Goal: Task Accomplishment & Management: Use online tool/utility

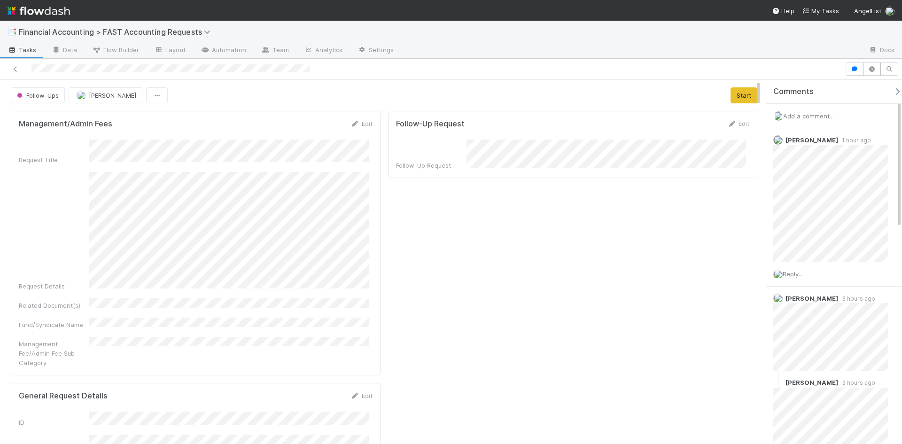
click at [820, 113] on span "Add a comment..." at bounding box center [808, 116] width 51 height 8
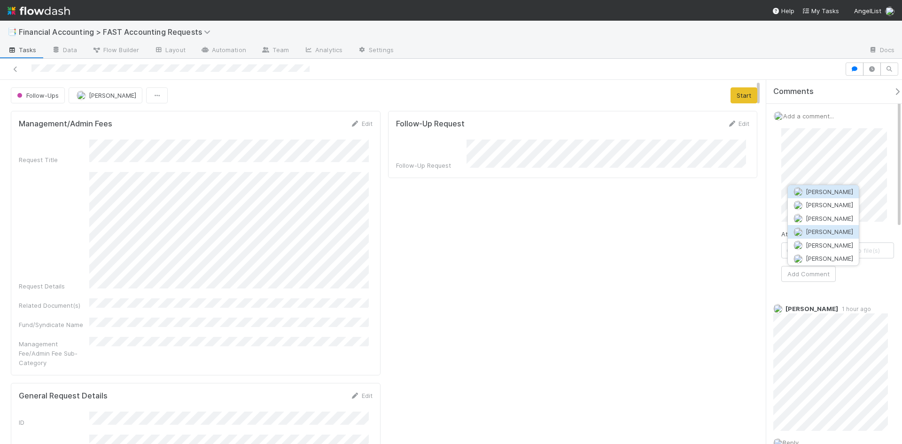
click at [835, 230] on span "[PERSON_NAME]" at bounding box center [828, 232] width 47 height 8
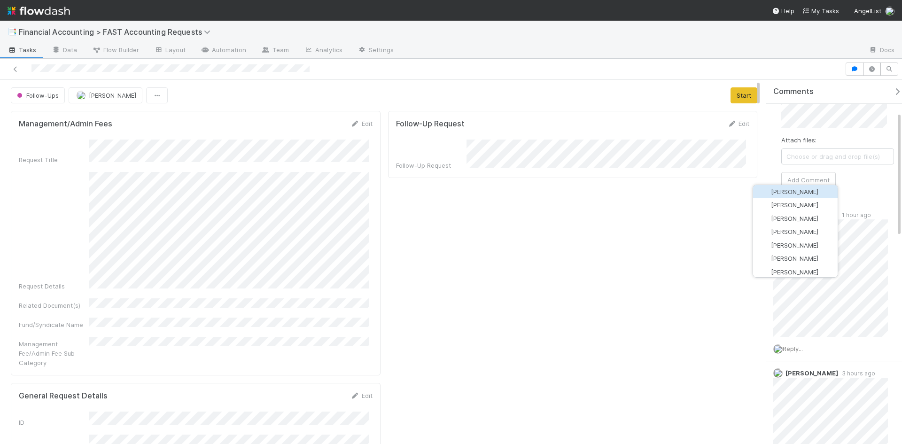
scroll to position [90, 0]
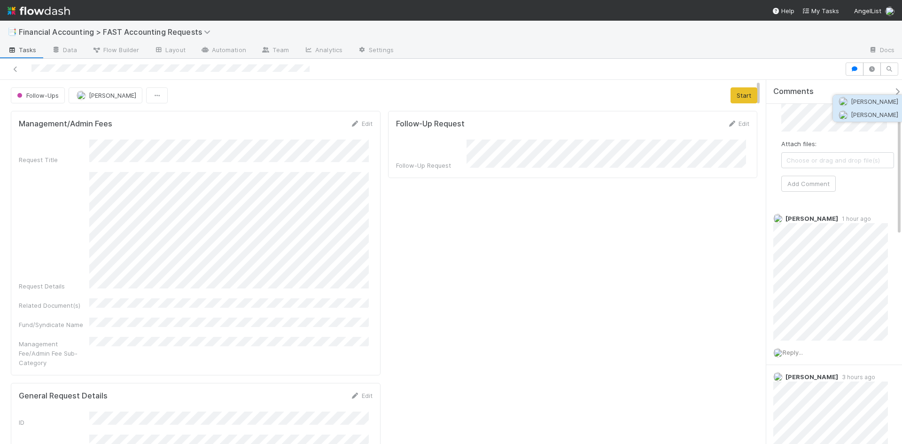
click at [863, 113] on span "Amy Saks" at bounding box center [874, 115] width 47 height 8
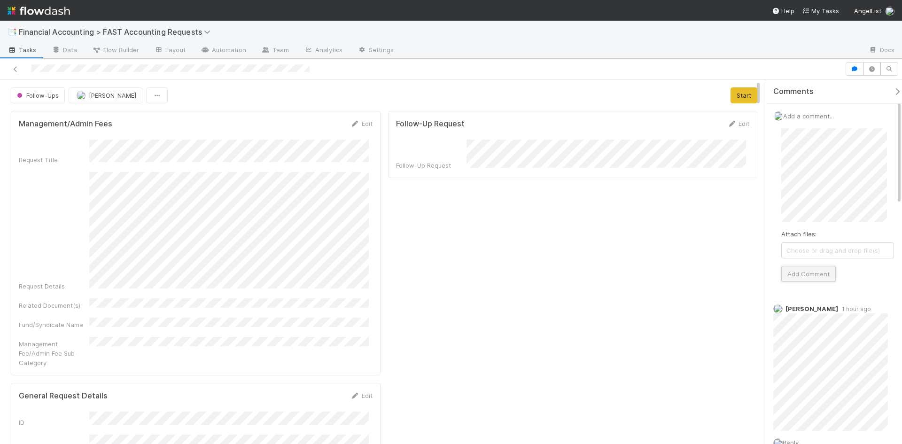
click at [821, 278] on button "Add Comment" at bounding box center [808, 274] width 54 height 16
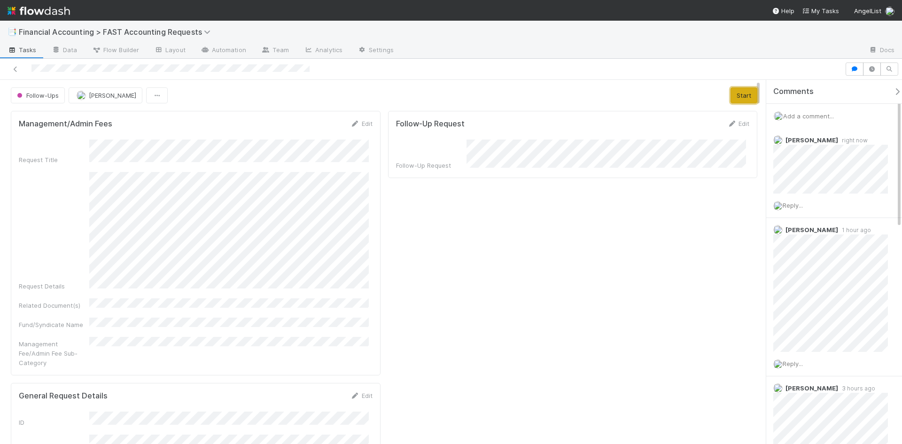
click at [736, 97] on button "Start" at bounding box center [743, 95] width 27 height 16
click at [624, 94] on button "Complete" at bounding box center [618, 95] width 41 height 16
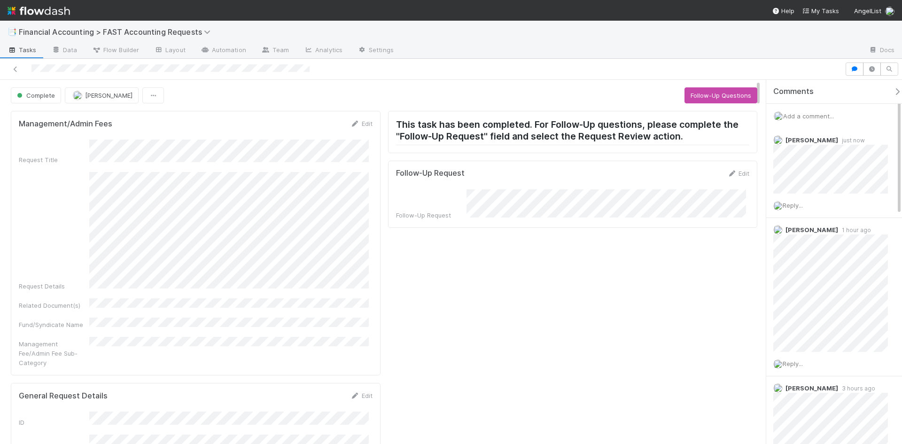
click at [18, 75] on div at bounding box center [422, 68] width 837 height 13
click at [16, 74] on div at bounding box center [422, 68] width 837 height 13
click at [16, 71] on icon at bounding box center [15, 69] width 9 height 6
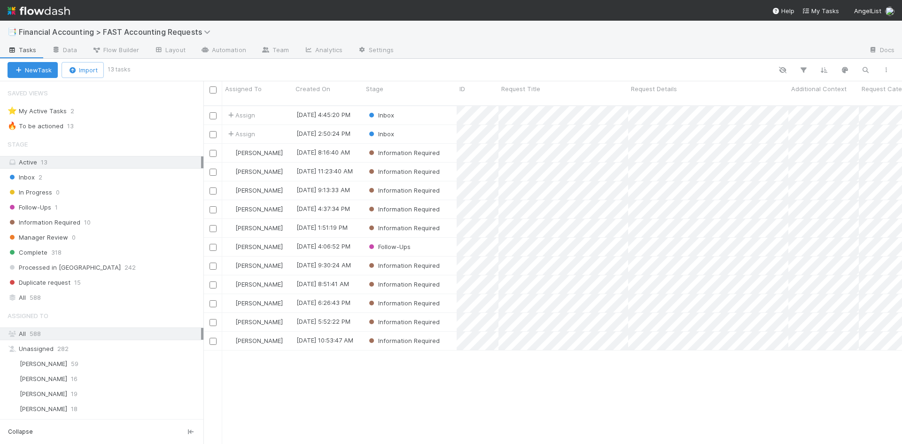
scroll to position [339, 691]
click at [117, 35] on span "Financial Accounting > FAST Accounting Requests" at bounding box center [117, 31] width 196 height 9
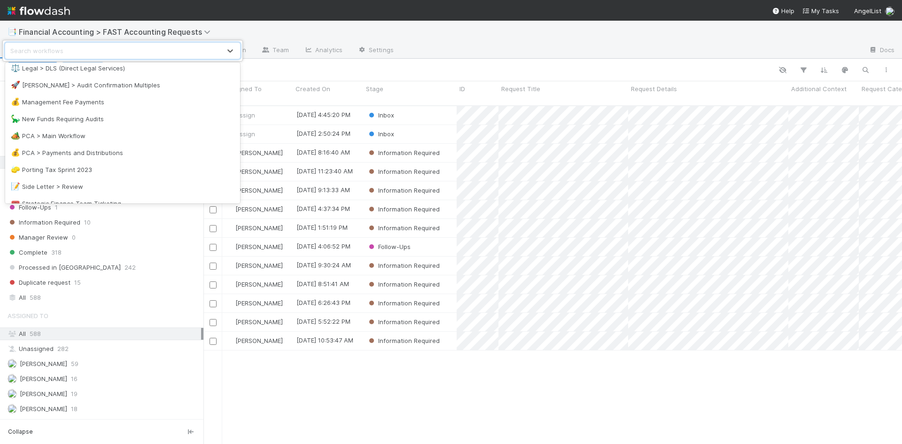
scroll to position [522, 0]
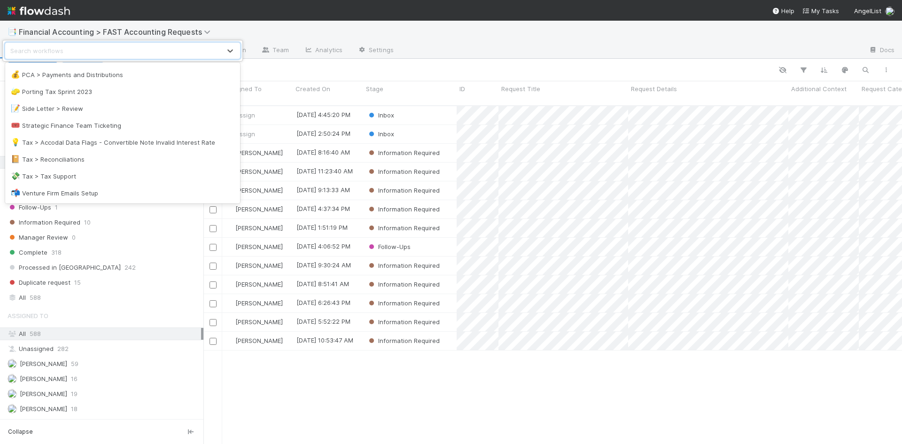
click at [312, 68] on div "option Admin Expense Payments focused, 1 of 39. 39 results available. Use Up an…" at bounding box center [451, 222] width 902 height 444
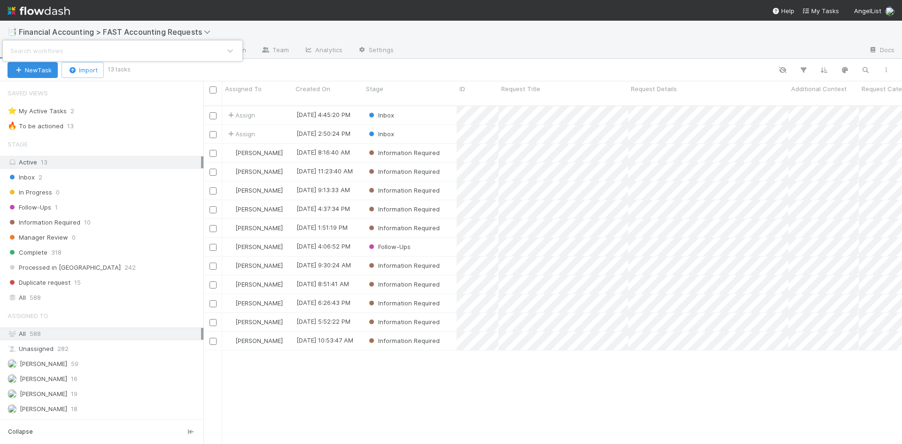
click at [19, 27] on div "Search workflows" at bounding box center [451, 222] width 902 height 444
click at [36, 31] on span "Financial Accounting > FAST Accounting Requests" at bounding box center [117, 31] width 196 height 9
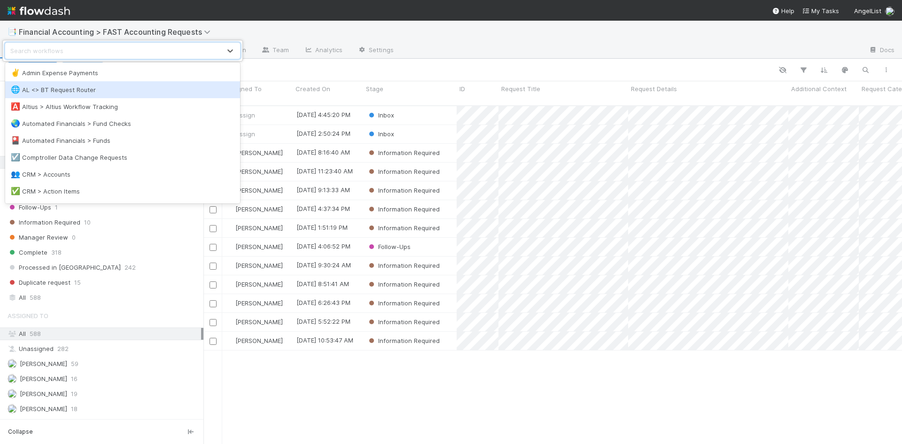
click at [317, 69] on div "option AL <> BT Request Router focused, 2 of 39. 39 results available. Use Up a…" at bounding box center [451, 222] width 902 height 444
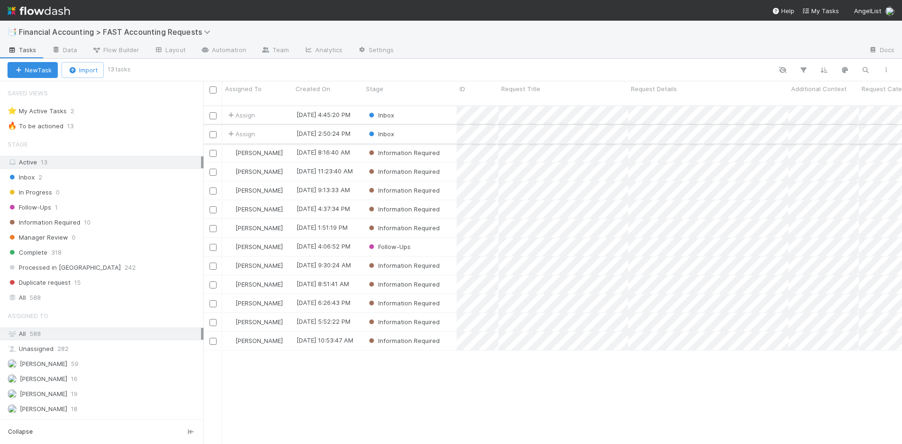
click at [426, 126] on div "Inbox" at bounding box center [409, 134] width 93 height 18
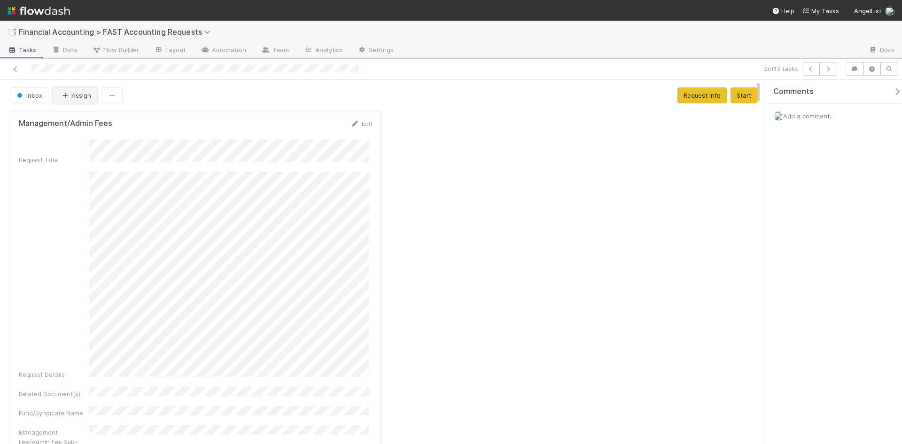
click at [78, 97] on button "Assign" at bounding box center [74, 95] width 45 height 16
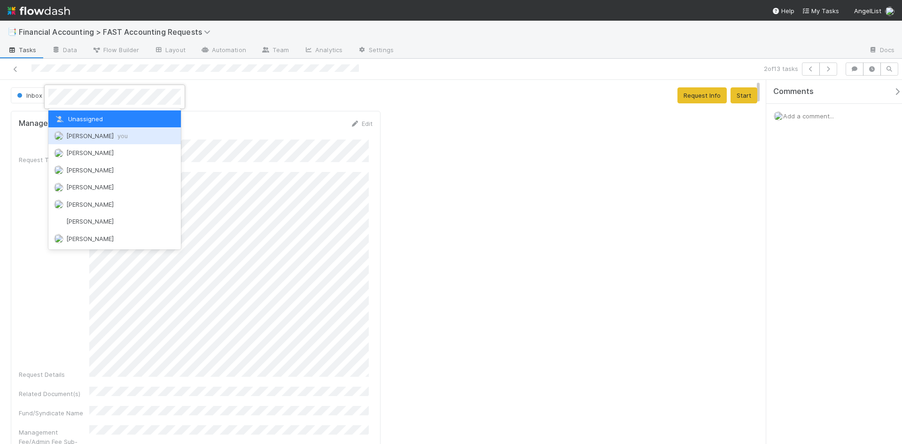
click at [100, 142] on div "Kevin Fawcett you" at bounding box center [114, 135] width 132 height 17
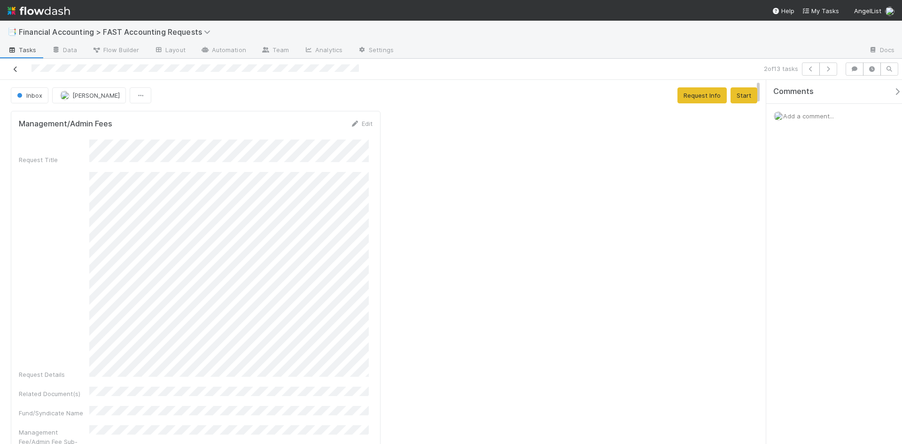
click at [14, 71] on icon at bounding box center [15, 69] width 9 height 6
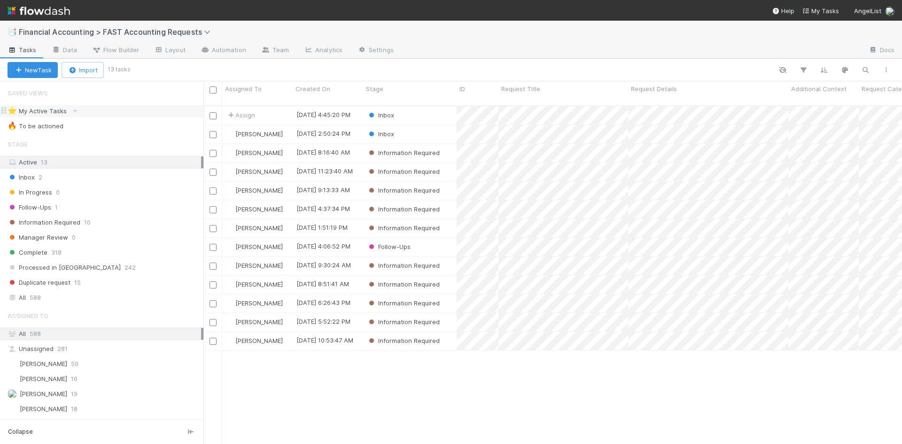
scroll to position [339, 691]
click at [424, 106] on div "Inbox" at bounding box center [409, 115] width 93 height 18
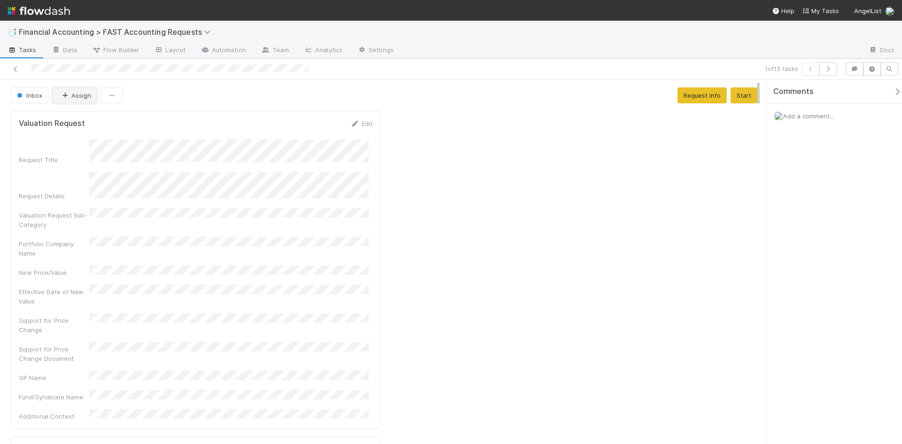
click at [76, 95] on button "Assign" at bounding box center [74, 95] width 45 height 16
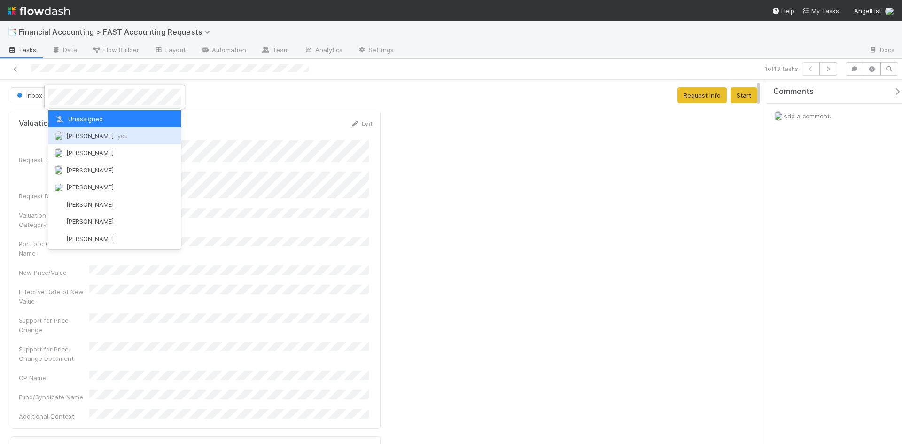
click at [102, 140] on div "Kevin Fawcett you" at bounding box center [114, 135] width 132 height 17
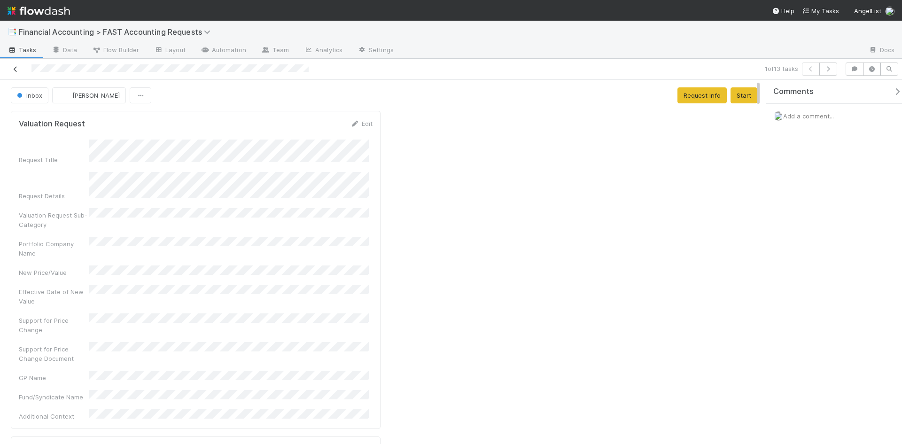
click at [15, 70] on icon at bounding box center [15, 69] width 9 height 6
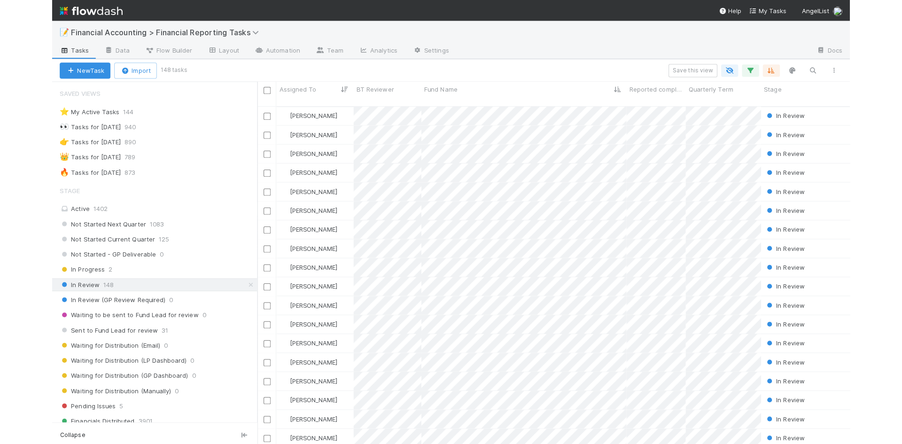
scroll to position [339, 691]
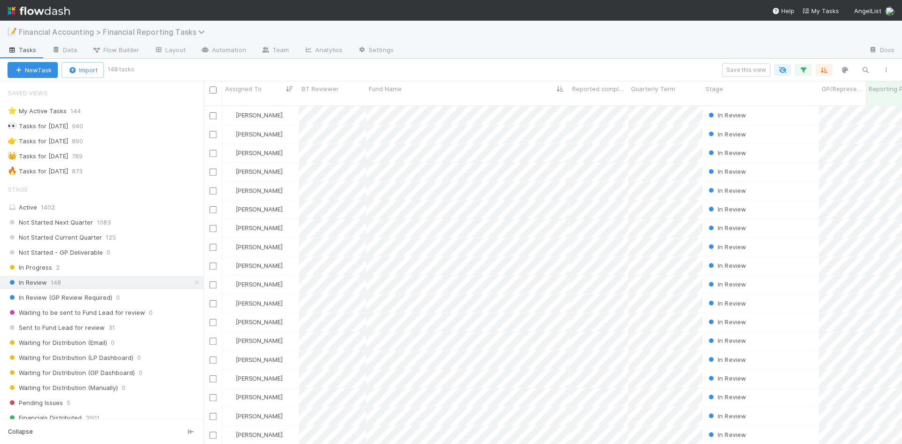
click at [134, 35] on span "Financial Accounting > Financial Reporting Tasks" at bounding box center [114, 31] width 191 height 9
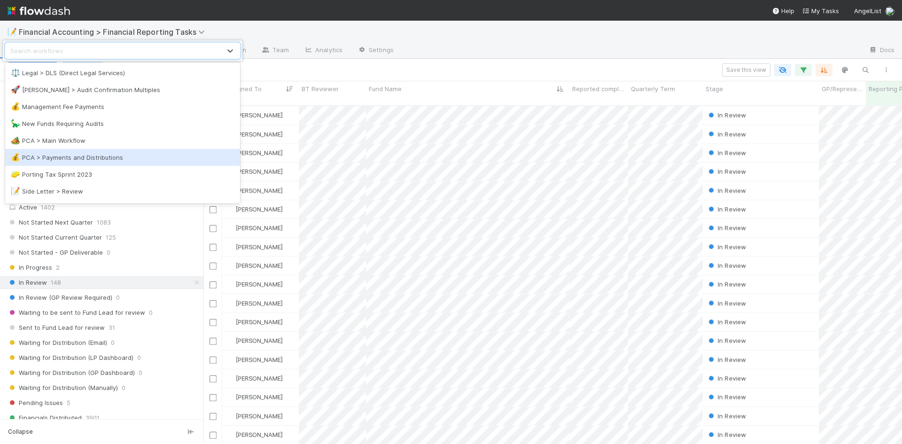
scroll to position [437, 0]
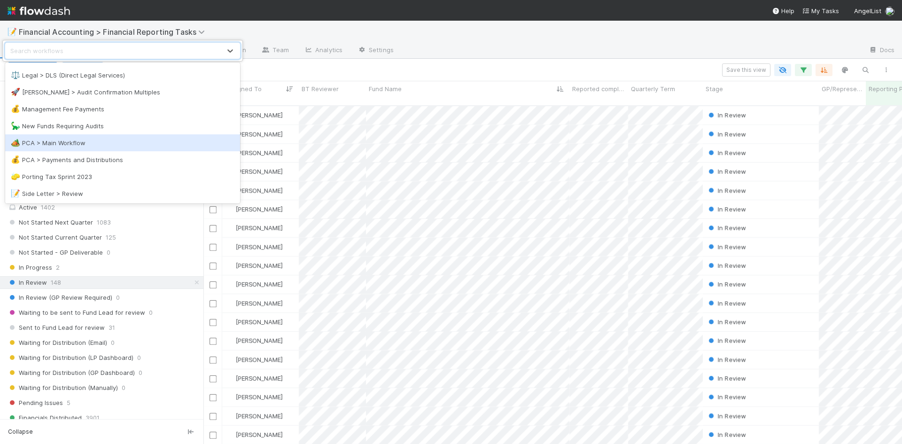
click at [76, 147] on div "🏕️ PCA > Main Workflow" at bounding box center [123, 142] width 224 height 9
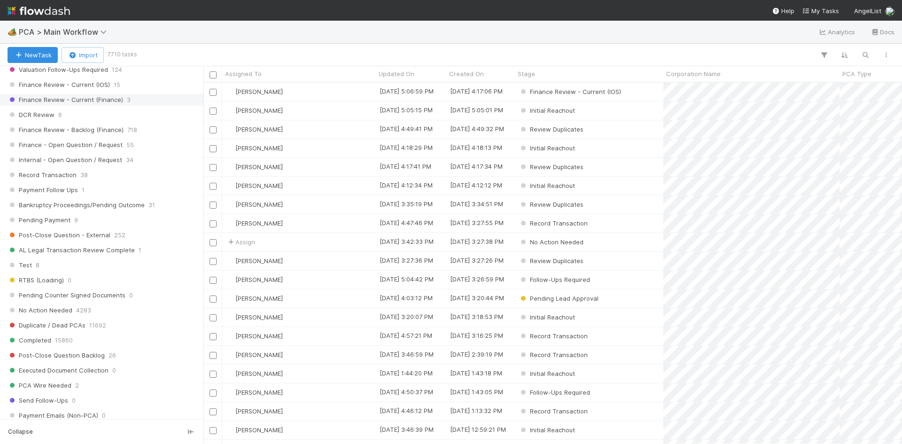
scroll to position [704, 0]
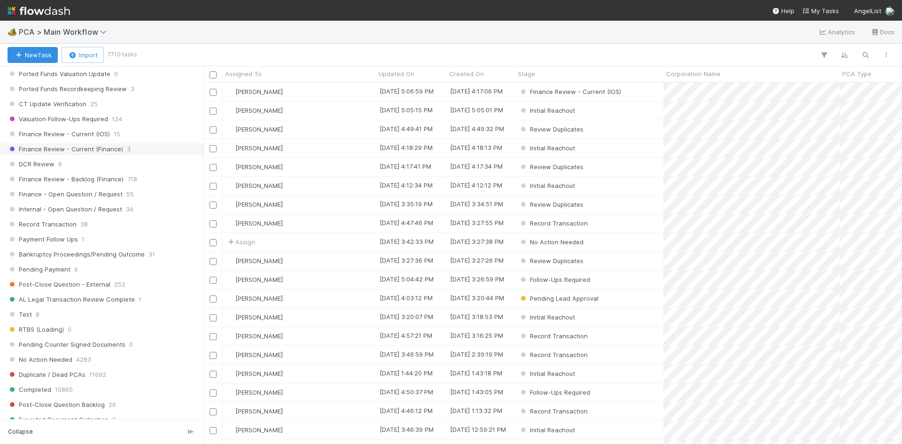
click at [111, 151] on span "Finance Review - Current (Finance)" at bounding box center [66, 149] width 116 height 12
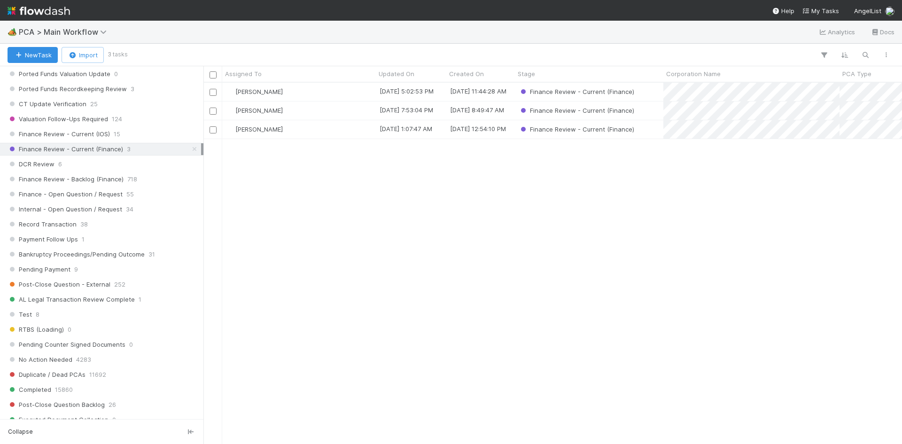
scroll to position [354, 691]
click at [321, 114] on div "[PERSON_NAME]" at bounding box center [299, 110] width 154 height 18
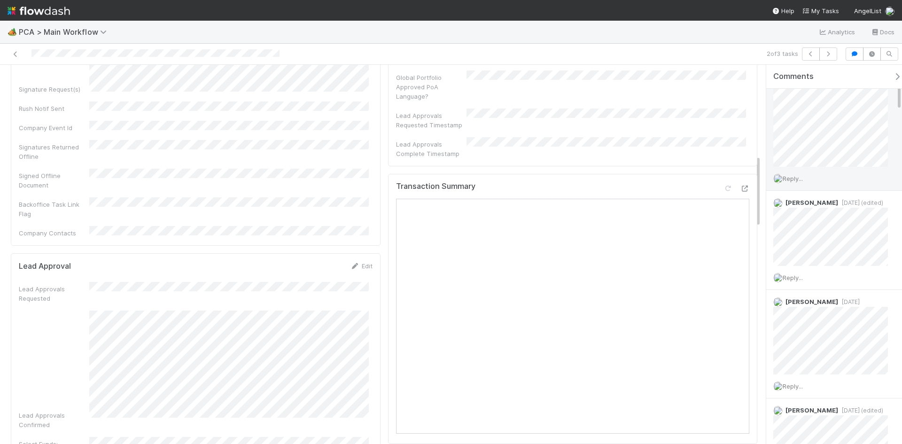
scroll to position [188, 0]
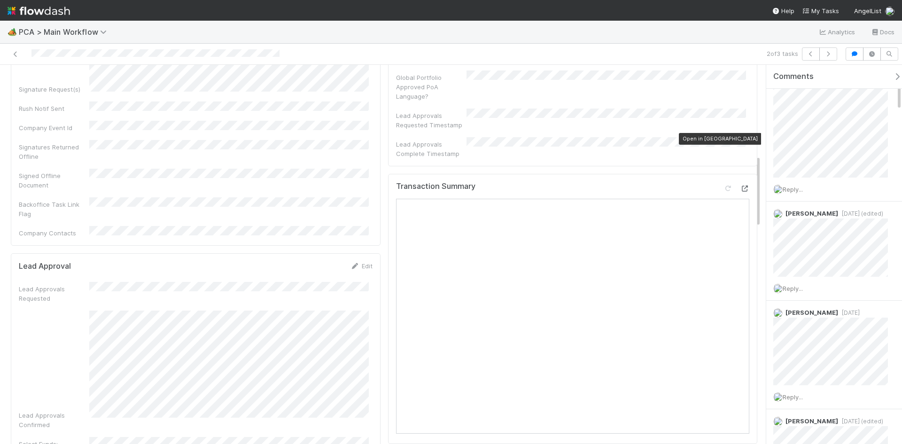
click at [740, 186] on icon at bounding box center [744, 189] width 9 height 6
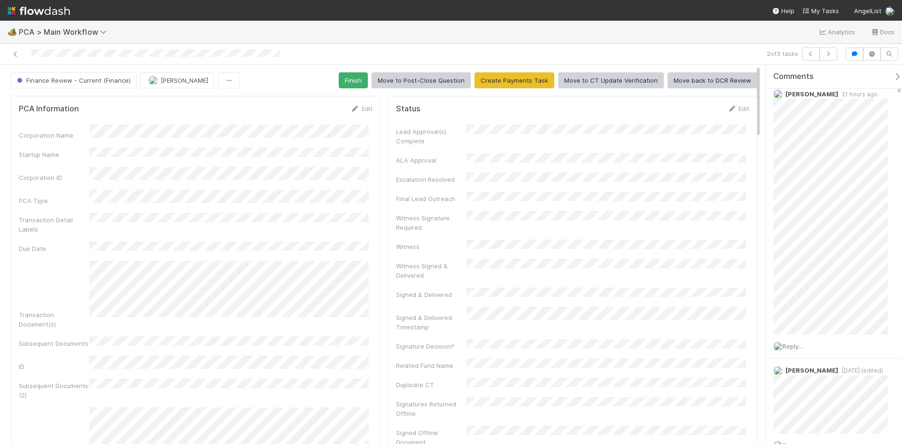
scroll to position [0, 0]
click at [346, 82] on button "Finish" at bounding box center [353, 80] width 29 height 16
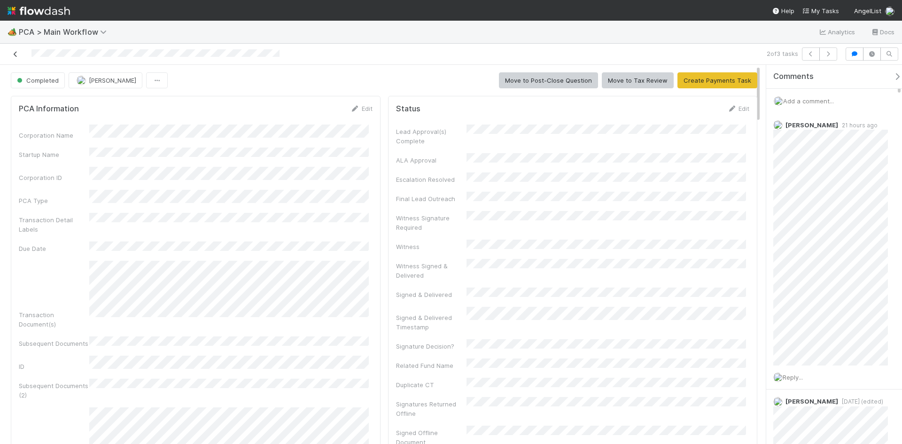
click at [13, 53] on icon at bounding box center [15, 54] width 9 height 6
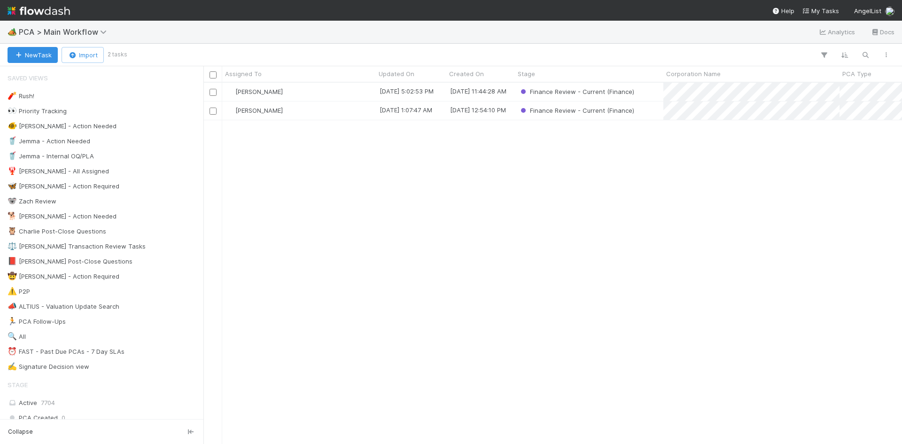
scroll to position [354, 691]
click at [302, 111] on div "[PERSON_NAME]" at bounding box center [299, 110] width 154 height 18
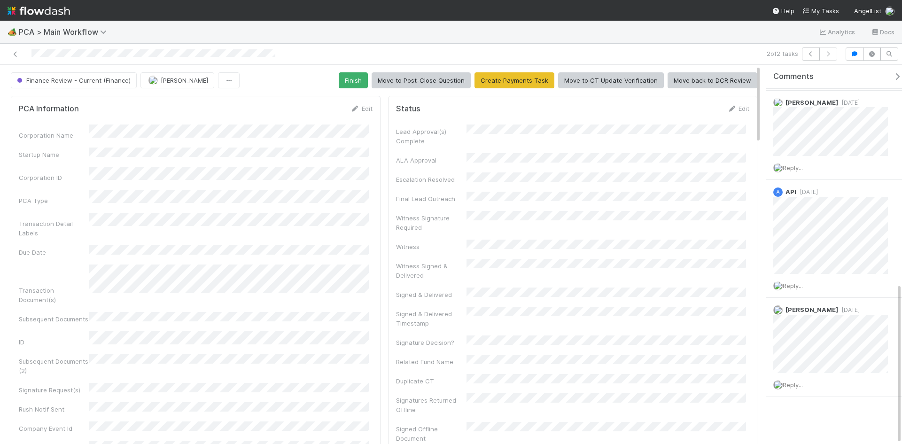
scroll to position [92, 0]
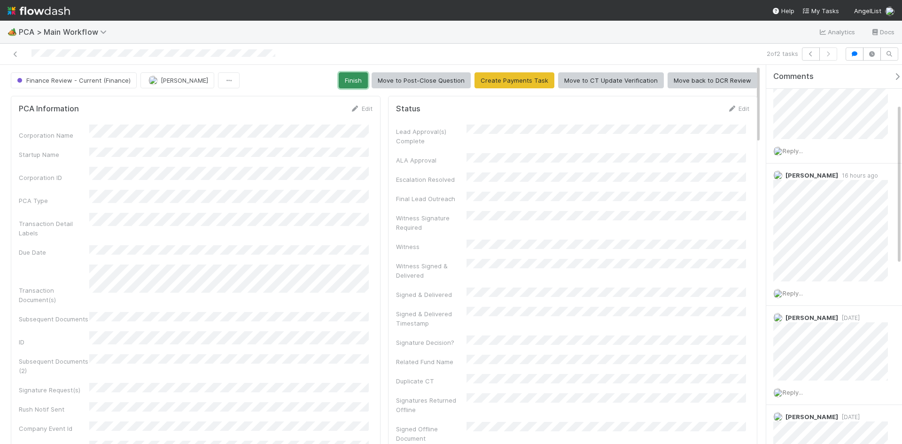
click at [352, 83] on button "Finish" at bounding box center [353, 80] width 29 height 16
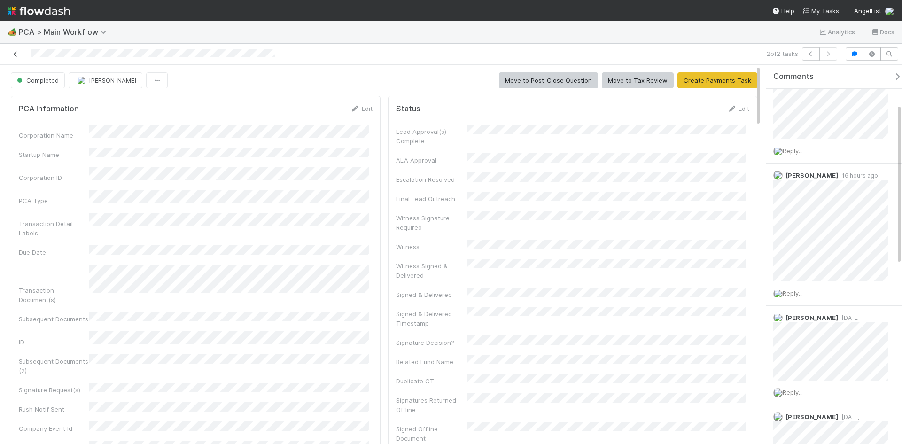
click at [15, 57] on icon at bounding box center [15, 54] width 9 height 6
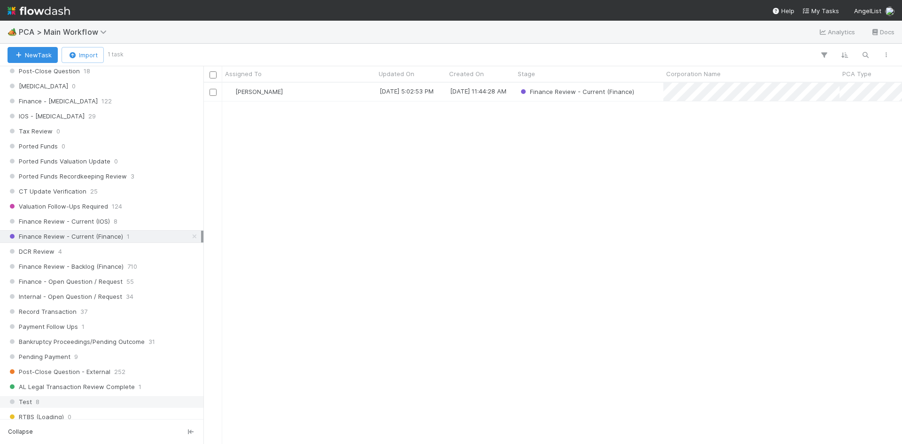
scroll to position [611, 0]
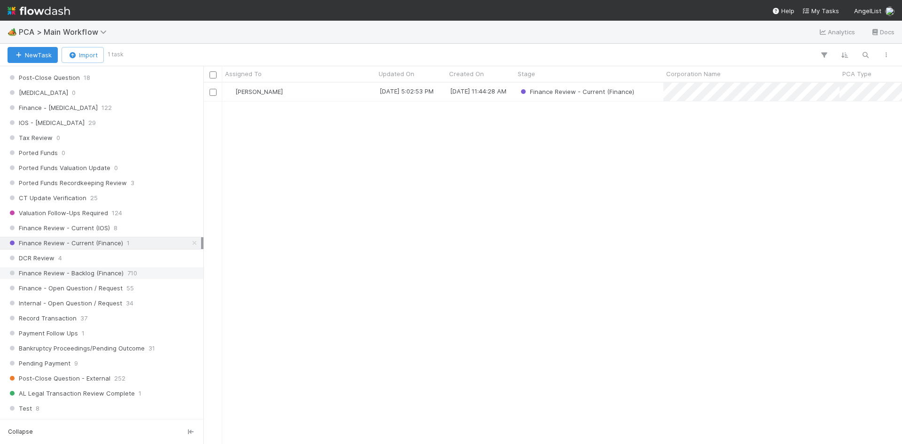
click at [101, 277] on span "Finance Review - Backlog (Finance)" at bounding box center [66, 273] width 116 height 12
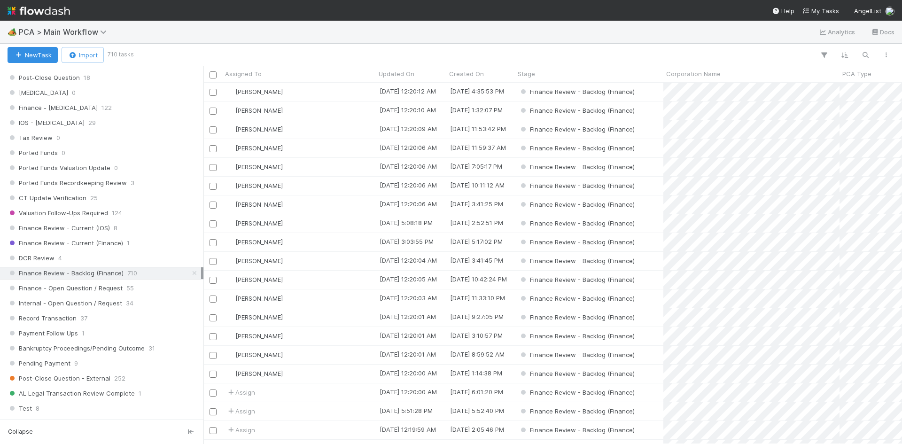
scroll to position [354, 691]
click at [487, 74] on div "Created On" at bounding box center [480, 73] width 63 height 9
click at [493, 92] on div "Sort Oldest → Newest" at bounding box center [502, 92] width 107 height 14
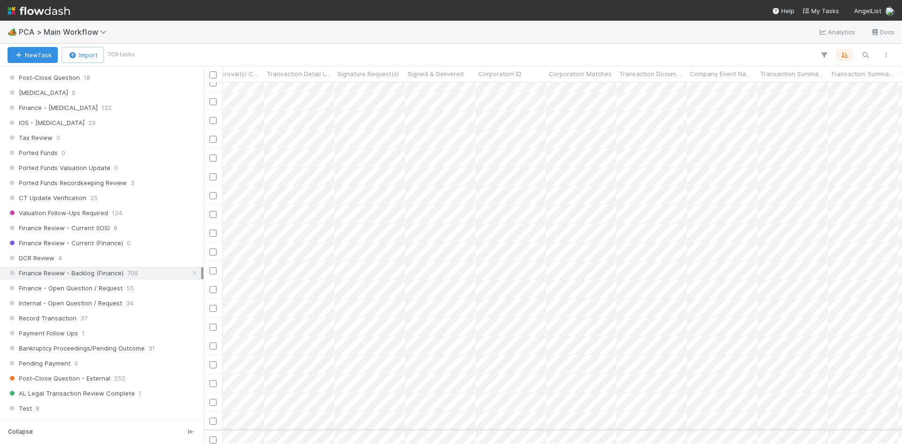
scroll to position [0, 0]
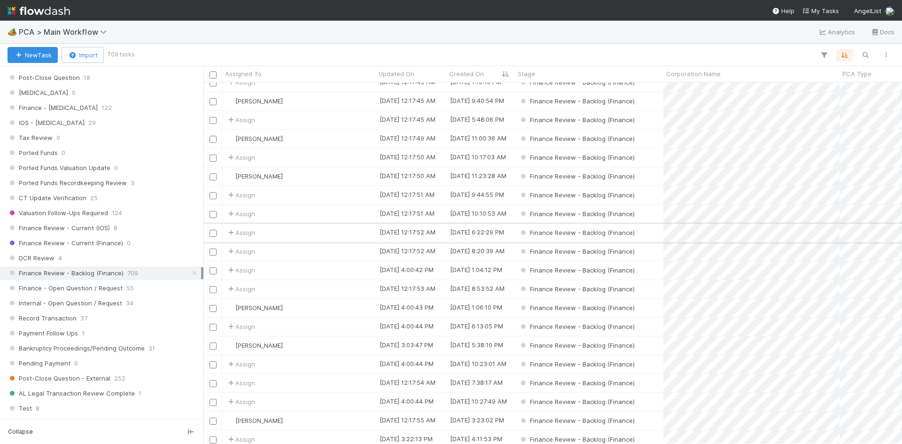
click at [294, 233] on div "Assign" at bounding box center [299, 233] width 154 height 18
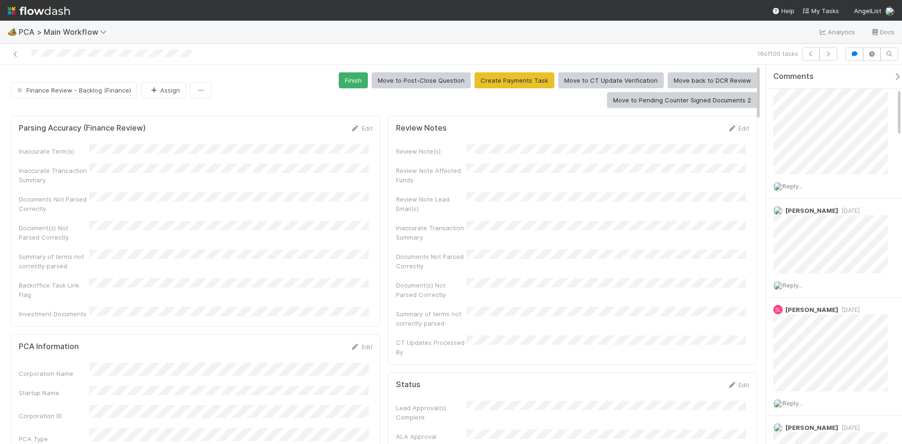
click at [335, 78] on div "Finish Move to Post-Close Question Create Payments Task Move to CT Update Verif…" at bounding box center [486, 90] width 542 height 36
click at [355, 79] on button "Finish" at bounding box center [353, 80] width 29 height 16
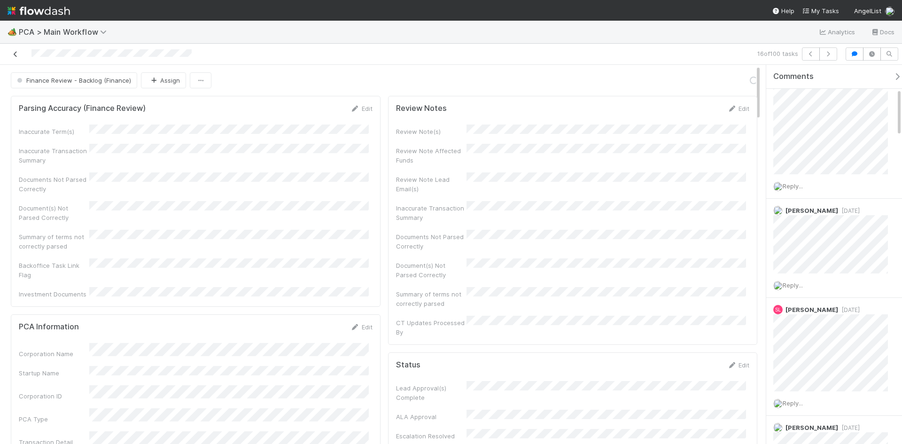
click at [13, 55] on icon at bounding box center [15, 54] width 9 height 6
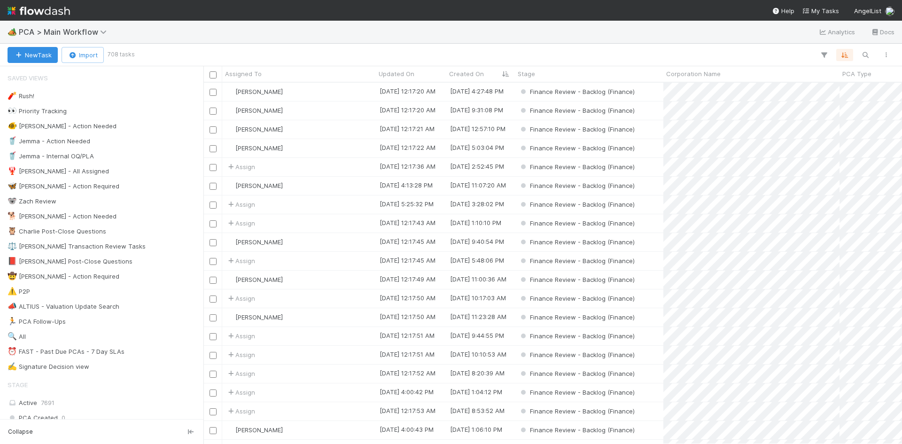
scroll to position [354, 691]
click at [292, 336] on div "Assign" at bounding box center [299, 336] width 154 height 18
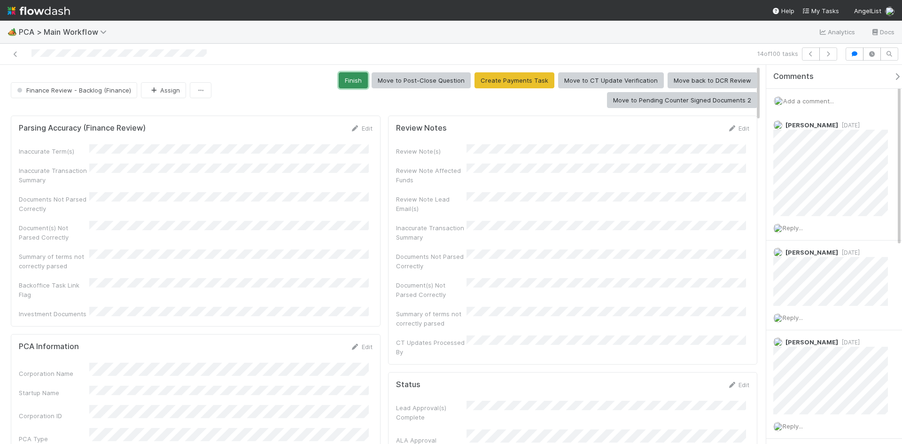
click at [353, 80] on button "Finish" at bounding box center [353, 80] width 29 height 16
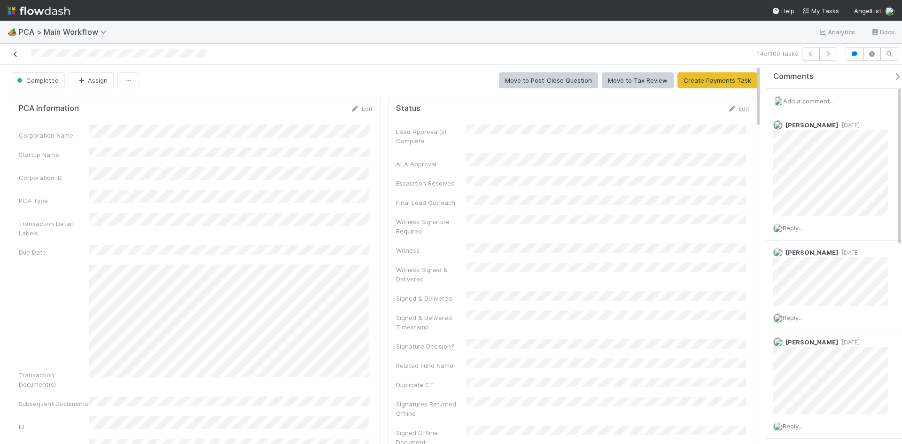
click at [14, 57] on icon at bounding box center [15, 54] width 9 height 6
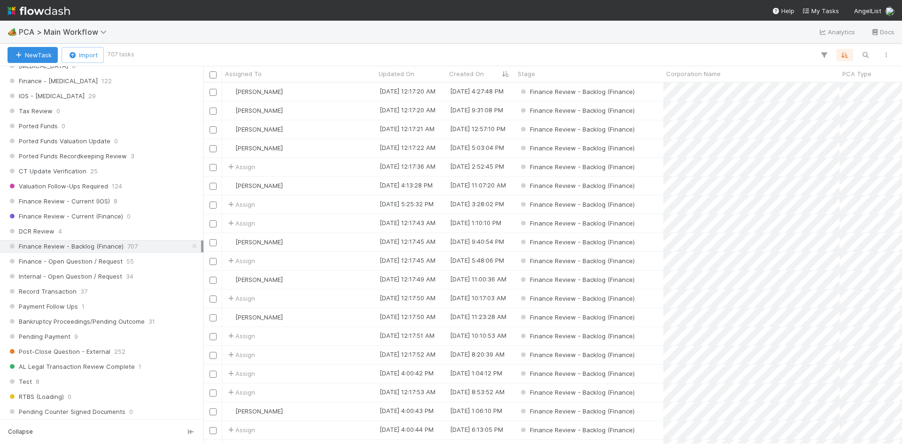
scroll to position [704, 0]
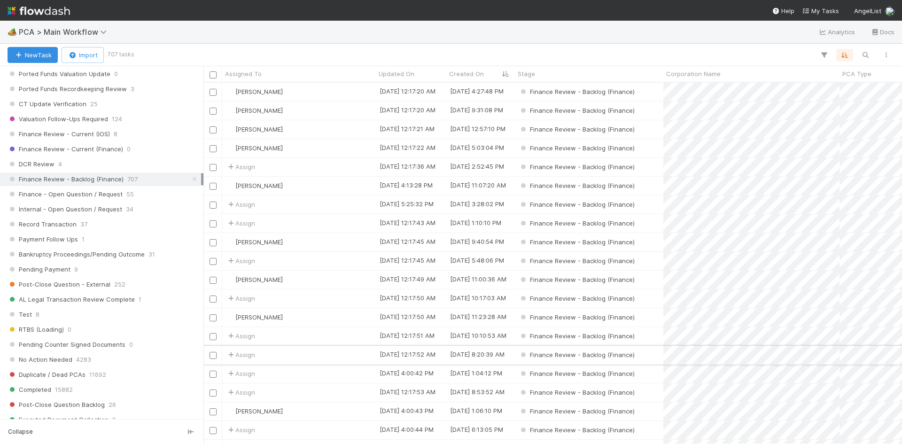
click at [291, 356] on div "Assign" at bounding box center [299, 355] width 154 height 18
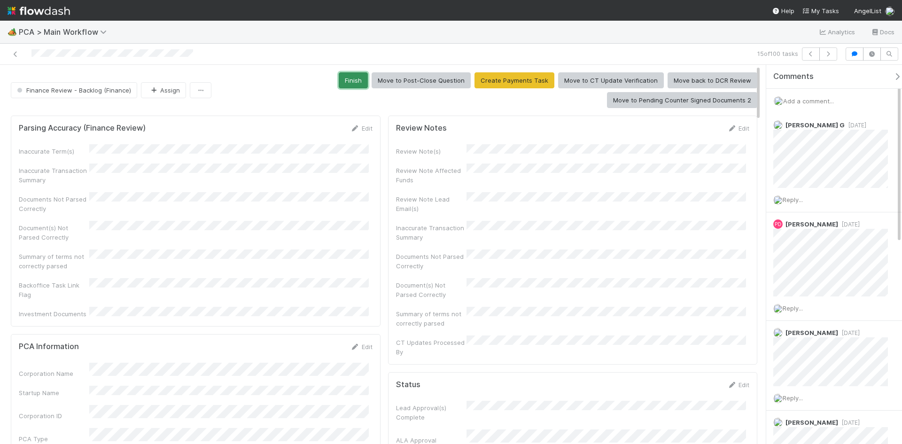
click at [353, 83] on button "Finish" at bounding box center [353, 80] width 29 height 16
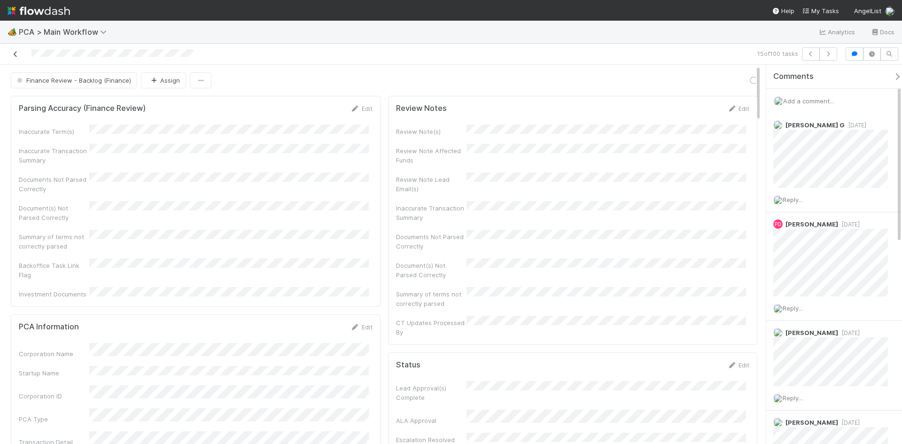
click at [16, 55] on icon at bounding box center [15, 54] width 9 height 6
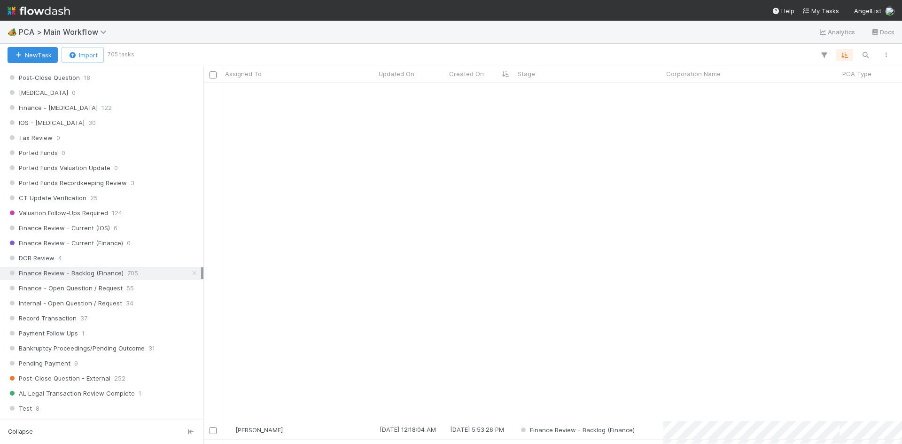
scroll to position [1315, 0]
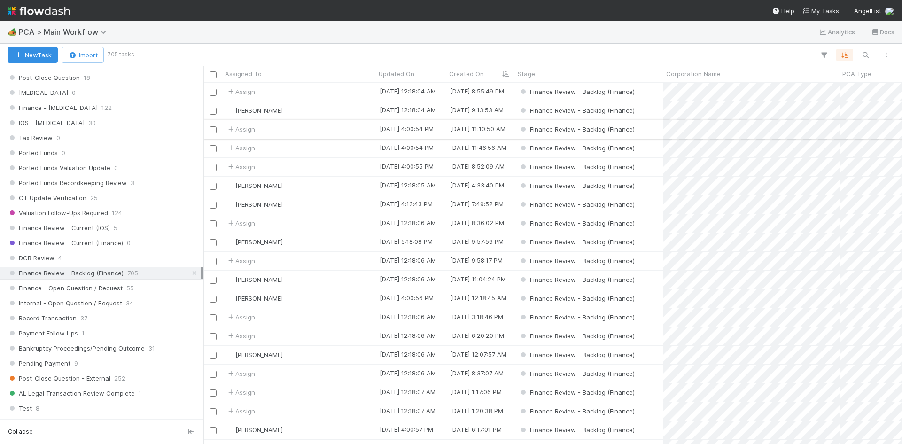
click at [281, 130] on div "Assign" at bounding box center [299, 129] width 154 height 18
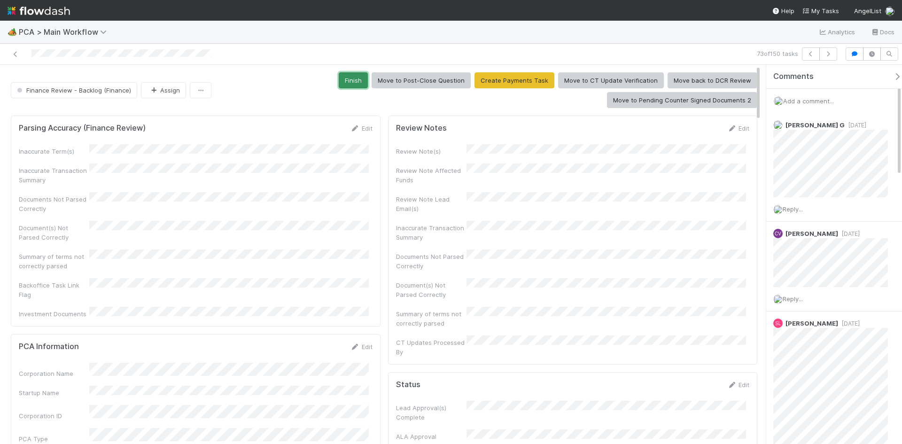
click at [355, 85] on button "Finish" at bounding box center [353, 80] width 29 height 16
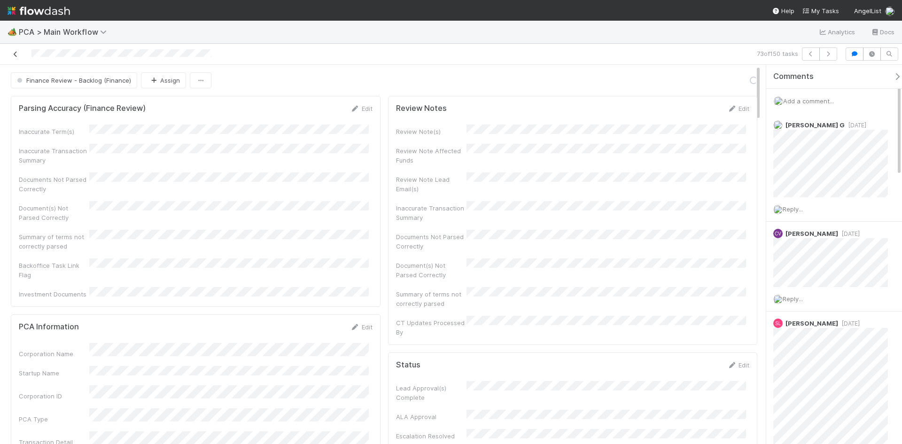
click at [13, 53] on icon at bounding box center [15, 54] width 9 height 6
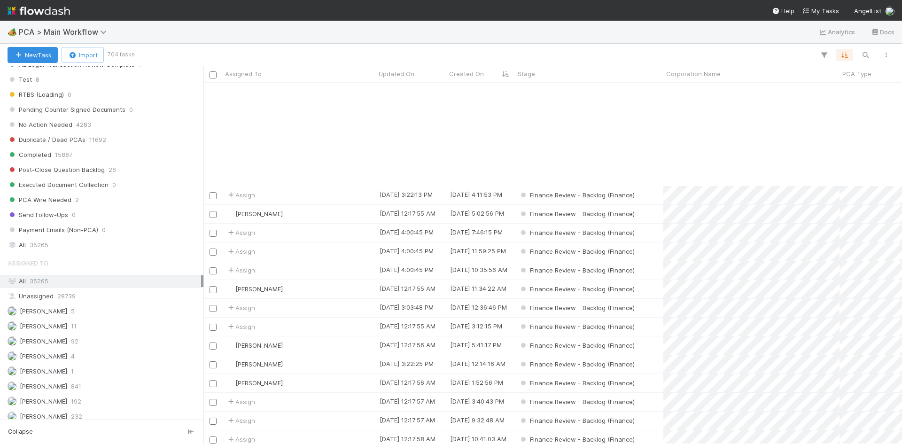
scroll to position [470, 0]
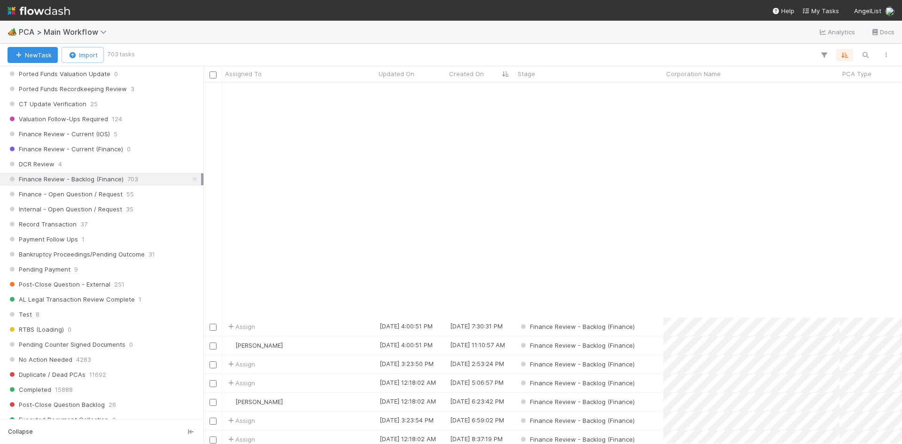
scroll to position [986, 0]
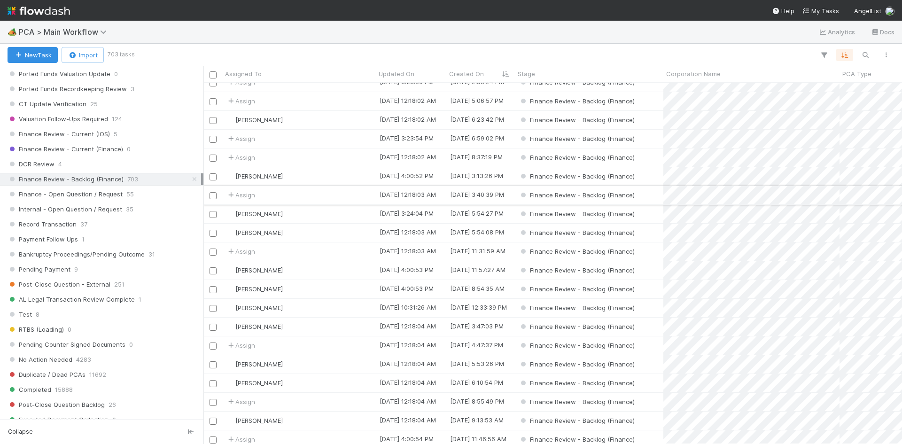
click at [264, 191] on div "Assign" at bounding box center [299, 195] width 154 height 18
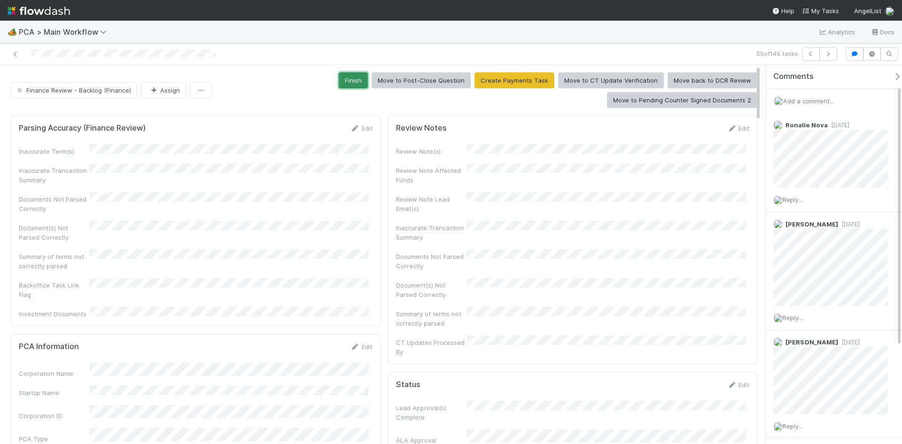
click at [341, 82] on button "Finish" at bounding box center [353, 80] width 29 height 16
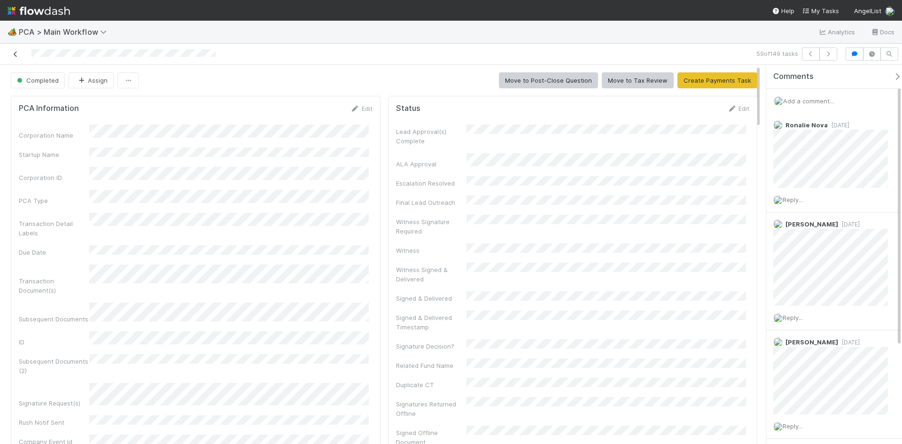
click at [17, 54] on icon at bounding box center [15, 54] width 9 height 6
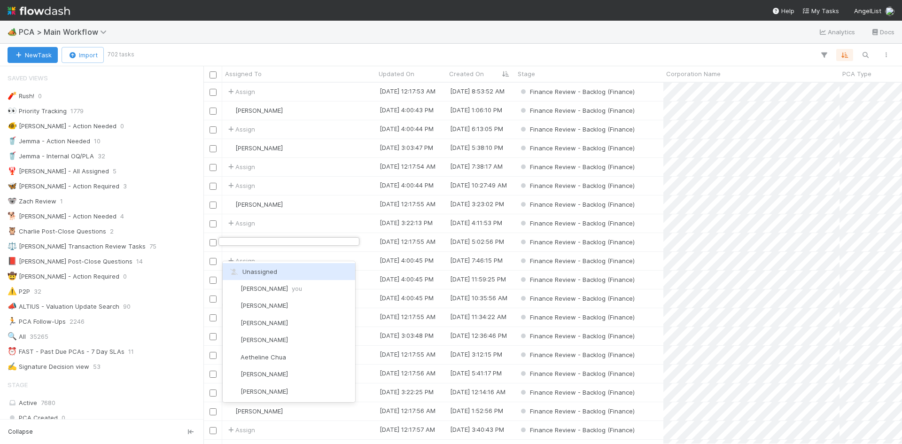
scroll to position [329, 0]
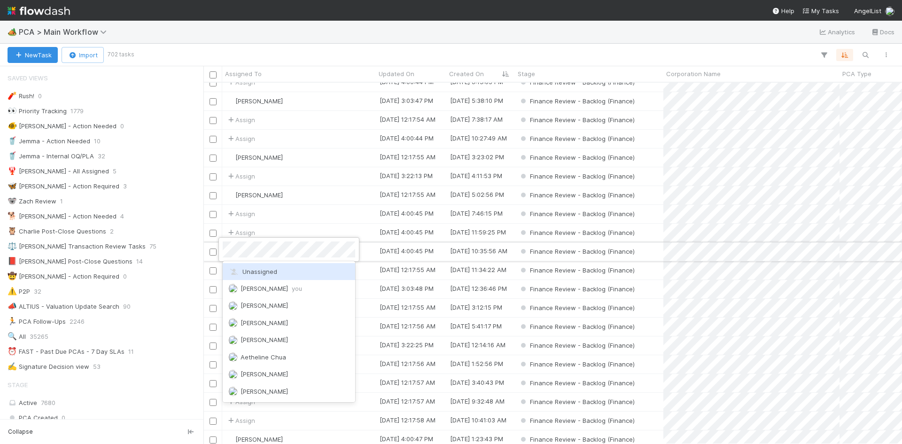
click at [272, 216] on div at bounding box center [451, 222] width 902 height 444
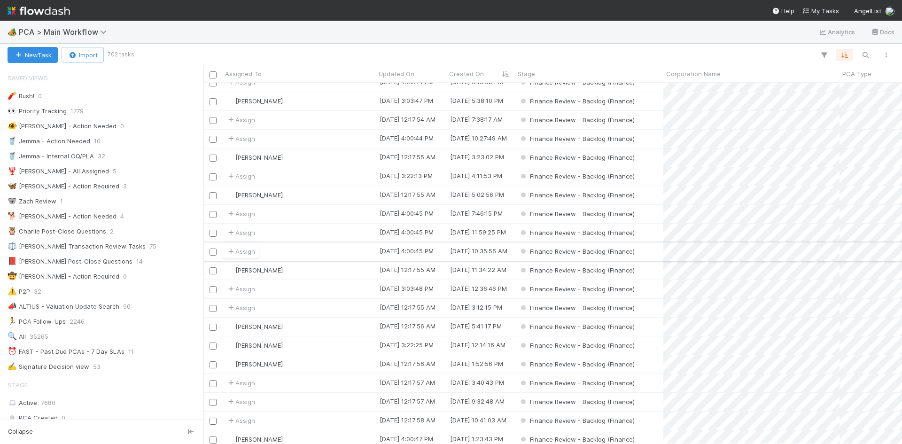
click at [327, 256] on div "Assign" at bounding box center [299, 251] width 154 height 18
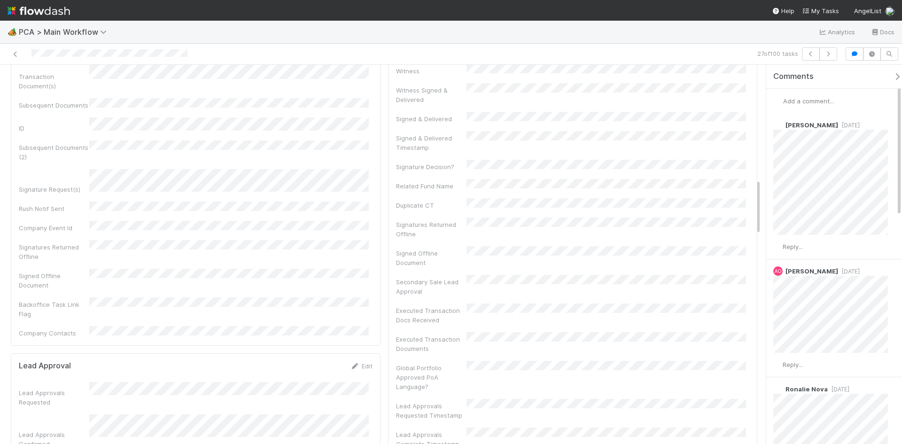
scroll to position [798, 0]
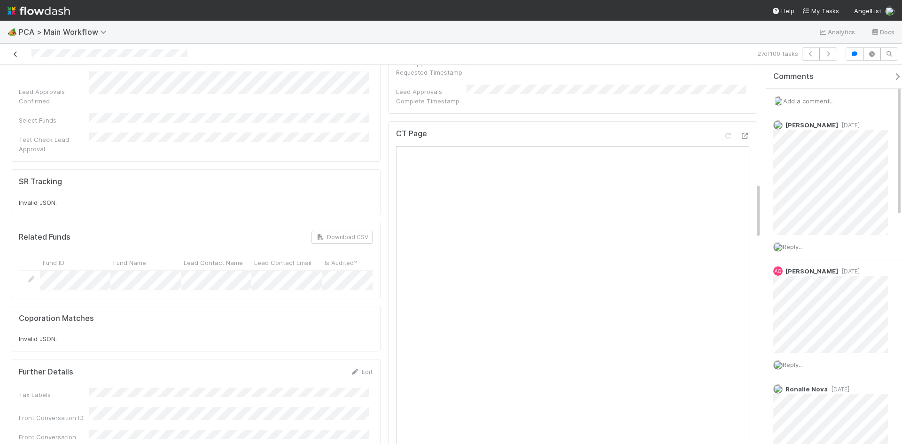
click at [15, 55] on icon at bounding box center [15, 54] width 9 height 6
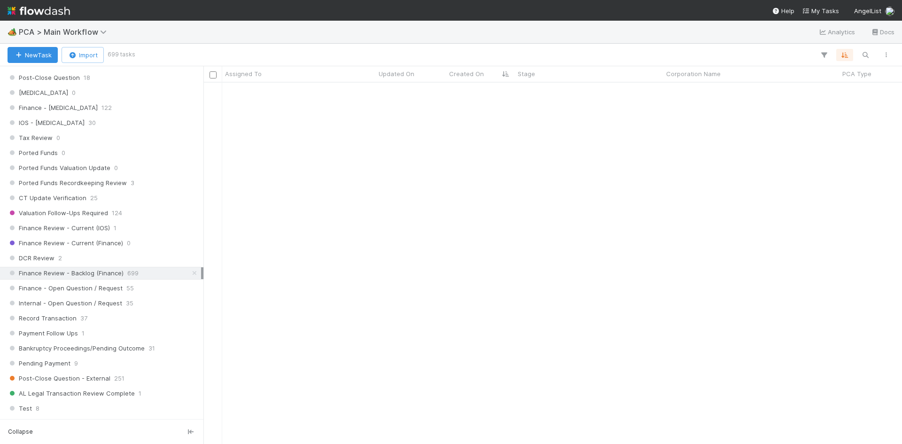
scroll to position [892, 0]
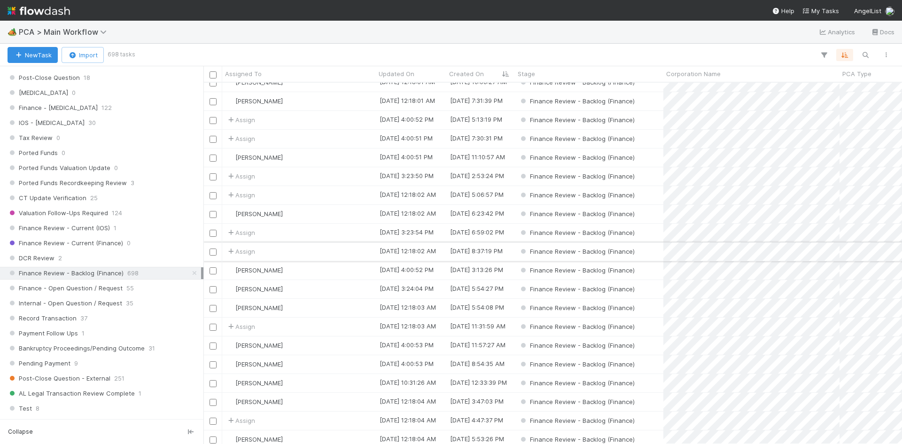
click at [287, 248] on div "Assign" at bounding box center [299, 251] width 154 height 18
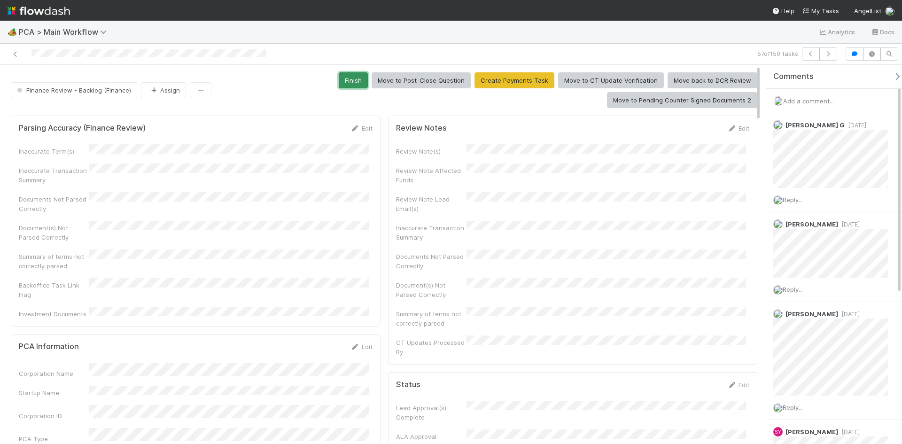
click at [355, 83] on button "Finish" at bounding box center [353, 80] width 29 height 16
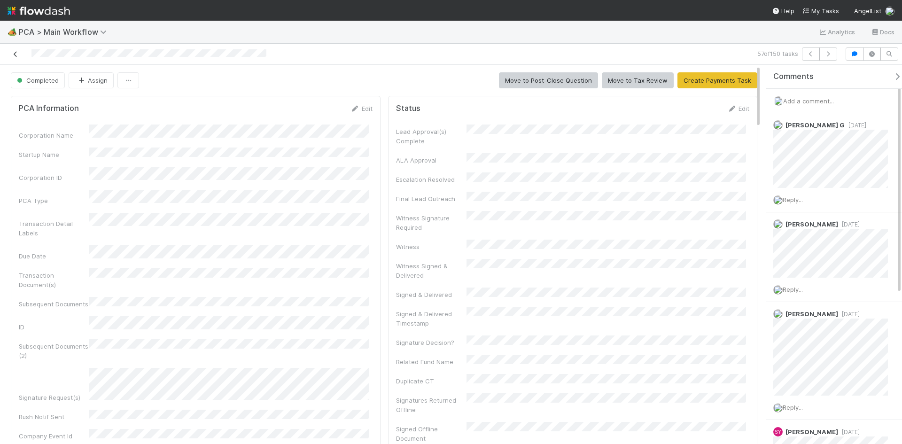
click at [15, 55] on icon at bounding box center [15, 54] width 9 height 6
